Goal: Complete application form: Complete application form

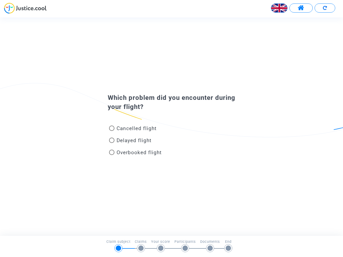
click at [279, 8] on img at bounding box center [279, 8] width 16 height 16
click at [301, 8] on span at bounding box center [301, 8] width 7 height 7
click at [325, 8] on div at bounding box center [171, 10] width 343 height 15
click at [171, 126] on div "Cancelled flight" at bounding box center [163, 130] width 118 height 12
click at [133, 129] on span "Cancelled flight" at bounding box center [137, 128] width 40 height 6
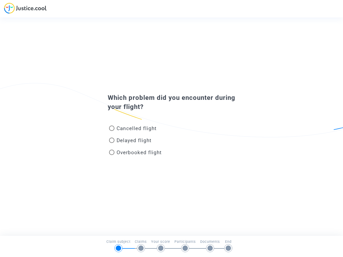
click at [112, 131] on input "Cancelled flight" at bounding box center [111, 131] width 0 height 0
radio input "true"
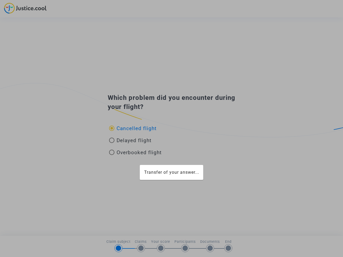
click at [133, 128] on div "Transfer of your answer..." at bounding box center [171, 128] width 343 height 257
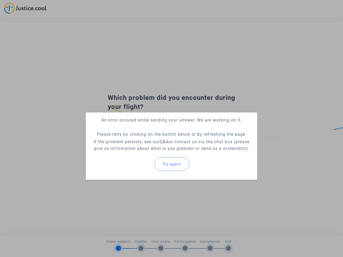
click at [130, 141] on p "If the problem persists, see our Q&A or contact us via the chat box (please giv…" at bounding box center [171, 145] width 163 height 13
click at [130, 140] on p "If the problem persists, see our Q&A or contact us via the chat box (please giv…" at bounding box center [171, 145] width 163 height 13
click at [135, 154] on div "Try again" at bounding box center [171, 164] width 163 height 23
click at [135, 152] on mat-card "An error occured while sending your answer. We are working on it. Please retry …" at bounding box center [171, 147] width 171 height 68
